Goal: Information Seeking & Learning: Find specific fact

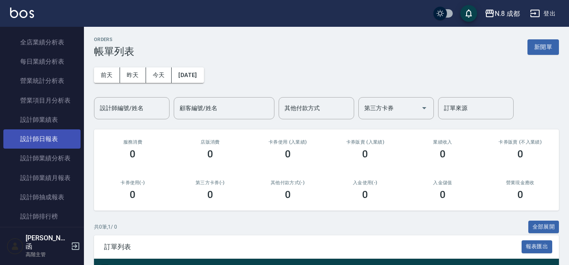
scroll to position [620, 0]
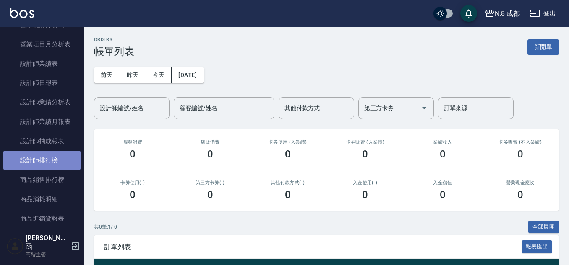
click at [59, 153] on link "設計師排行榜" at bounding box center [41, 160] width 77 height 19
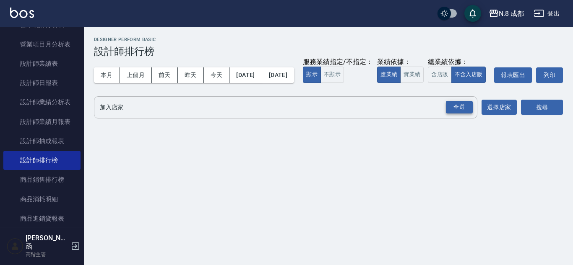
click at [452, 118] on div "全選" at bounding box center [458, 107] width 29 height 22
drag, startPoint x: 454, startPoint y: 121, endPoint x: 491, endPoint y: 123, distance: 37.4
click at [454, 114] on div "全選" at bounding box center [459, 107] width 27 height 13
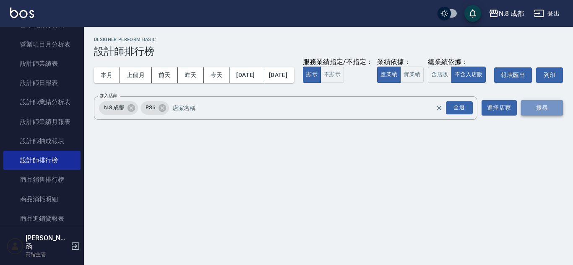
click at [527, 116] on button "搜尋" at bounding box center [542, 108] width 42 height 16
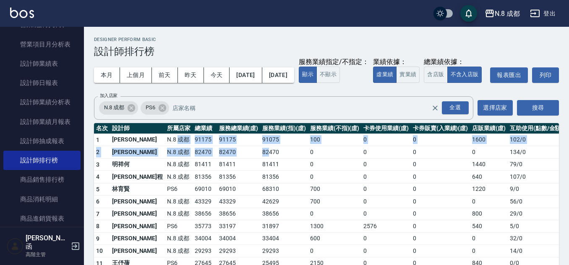
drag, startPoint x: 147, startPoint y: 162, endPoint x: 243, endPoint y: 173, distance: 96.2
click at [243, 173] on tbody "1 [PERSON_NAME]8 成都 91175 91175 91075 100 0 0 1600 102 / 0 2 [PERSON_NAME]8 成都 …" at bounding box center [329, 244] width 470 height 221
click at [260, 159] on td "82470" at bounding box center [284, 152] width 48 height 13
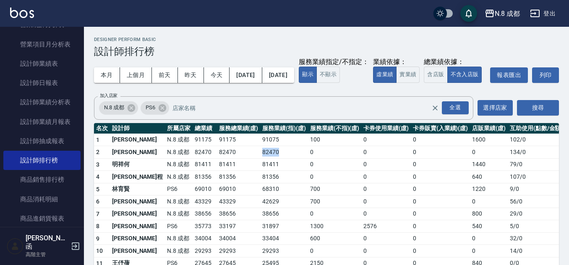
click at [260, 159] on td "82470" at bounding box center [284, 152] width 48 height 13
click at [217, 171] on td "81411" at bounding box center [239, 164] width 44 height 13
click at [192, 159] on td "82470" at bounding box center [204, 152] width 24 height 13
